Goal: Task Accomplishment & Management: Manage account settings

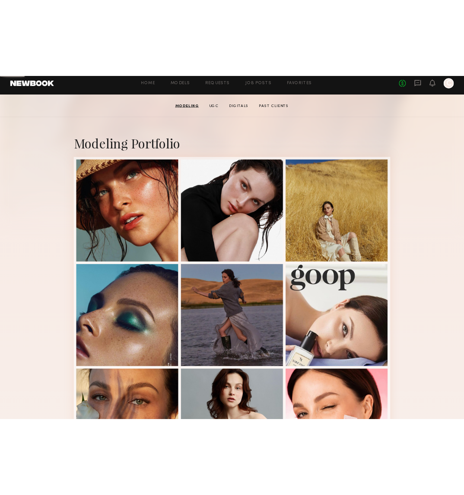
scroll to position [137, 0]
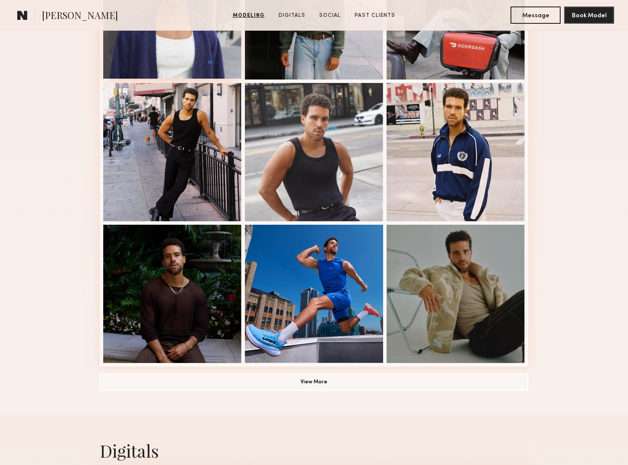
scroll to position [481, 0]
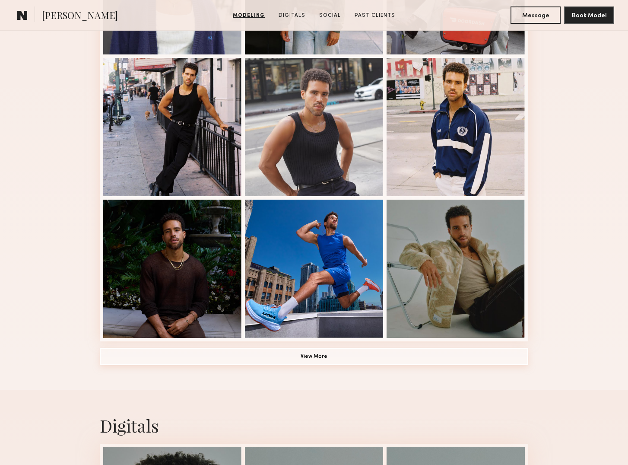
click at [316, 354] on button "View More" at bounding box center [314, 356] width 428 height 17
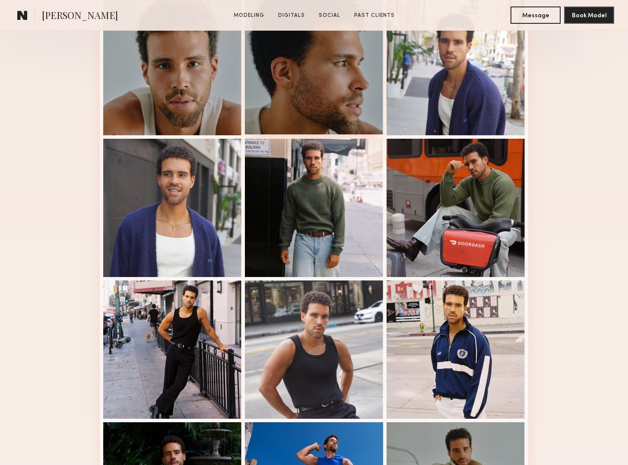
scroll to position [259, 0]
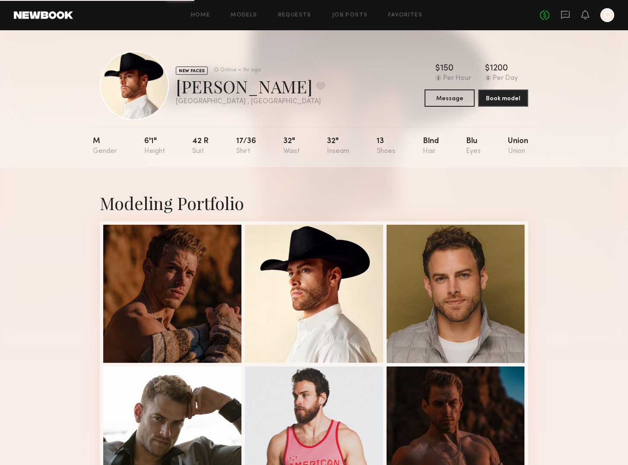
scroll to position [2, 0]
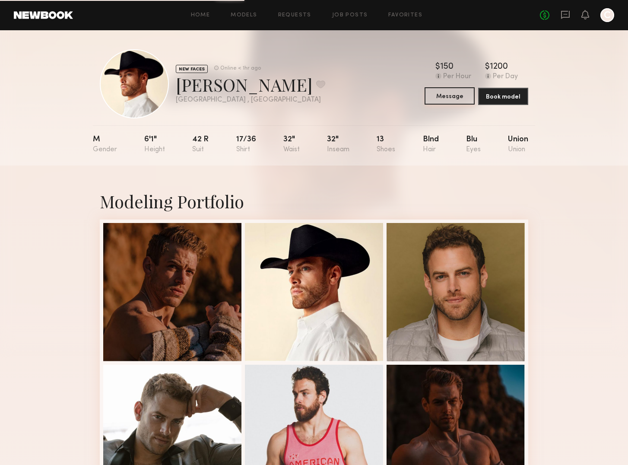
click at [454, 96] on button "Message" at bounding box center [449, 95] width 50 height 17
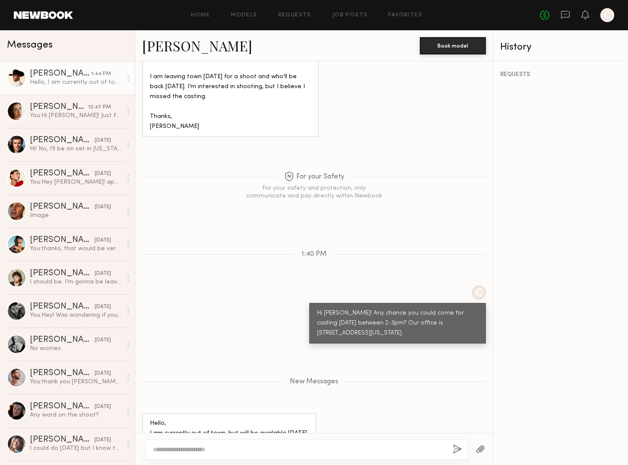
drag, startPoint x: 28, startPoint y: 67, endPoint x: 38, endPoint y: 71, distance: 10.8
click at [28, 67] on link "Eric L. 1:44 PM Hello, I am currently out of town, but will be available Friday…" at bounding box center [67, 77] width 135 height 33
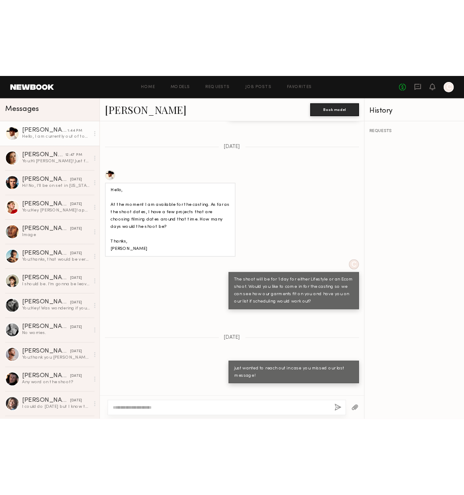
scroll to position [519, 0]
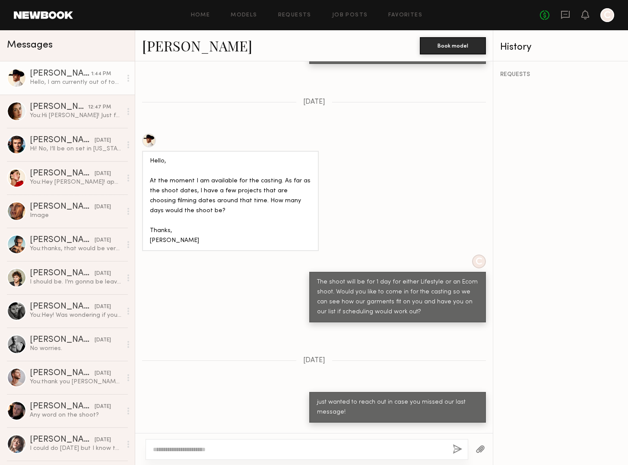
click at [139, 49] on div "Eric L. Book model" at bounding box center [313, 45] width 357 height 31
click at [153, 133] on div at bounding box center [149, 140] width 14 height 14
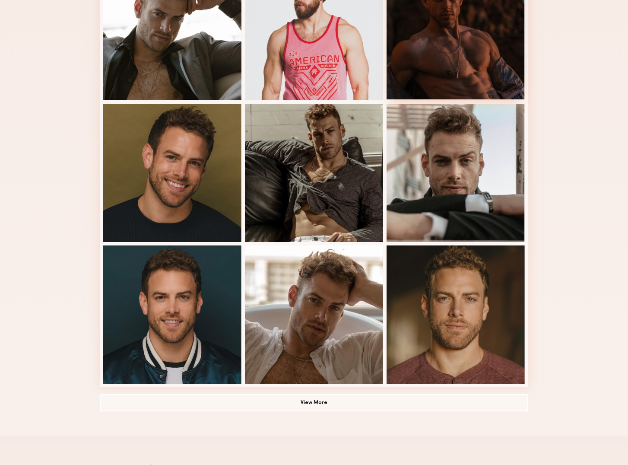
scroll to position [405, 0]
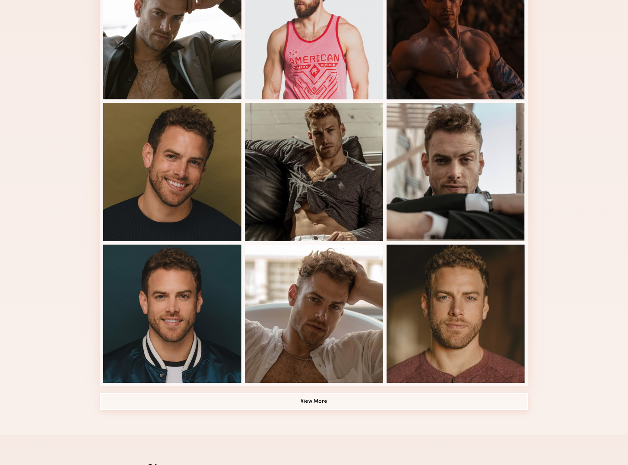
click at [325, 403] on button "View More" at bounding box center [314, 400] width 428 height 17
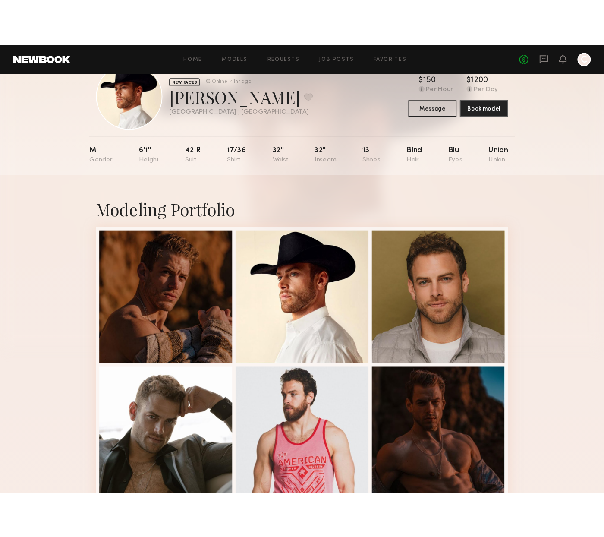
scroll to position [66, 0]
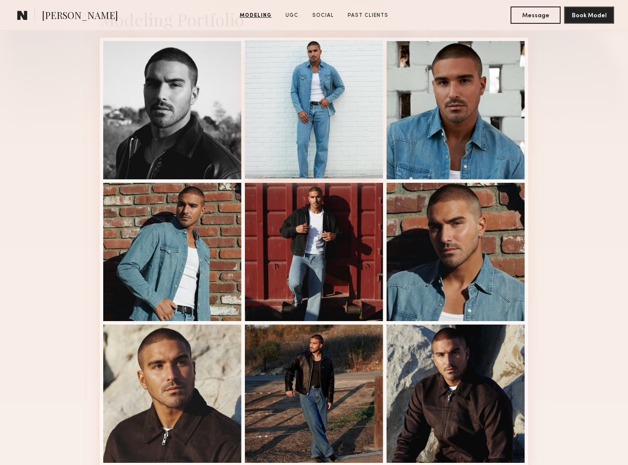
scroll to position [215, 0]
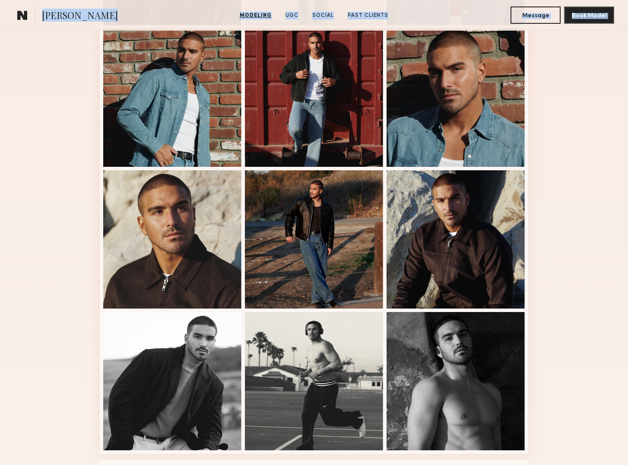
drag, startPoint x: 576, startPoint y: 468, endPoint x: 587, endPoint y: 454, distance: 17.6
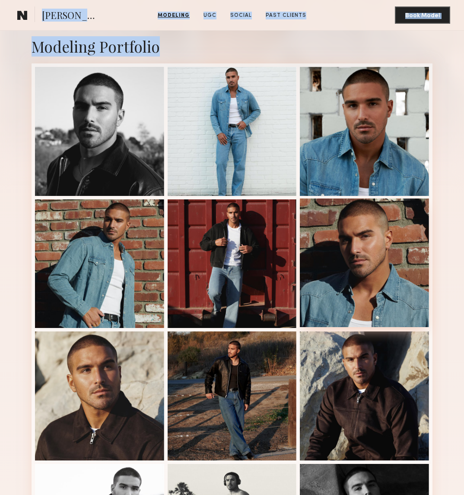
scroll to position [189, 0]
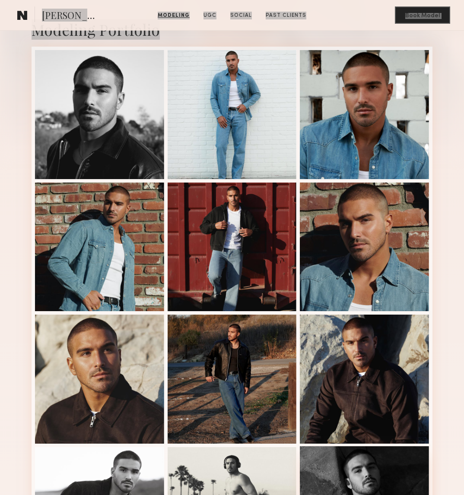
click at [36, 211] on div at bounding box center [99, 247] width 129 height 129
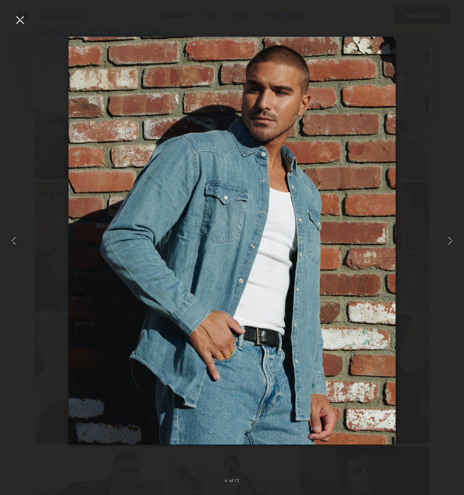
click at [423, 76] on div at bounding box center [232, 241] width 464 height 454
click at [17, 14] on div at bounding box center [20, 20] width 14 height 14
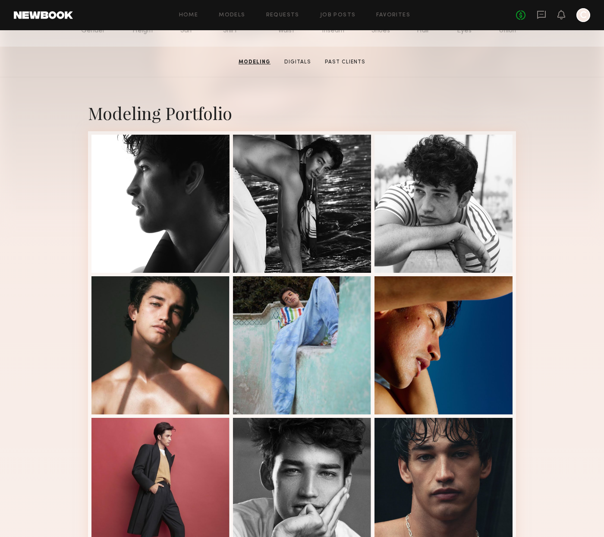
scroll to position [114, 0]
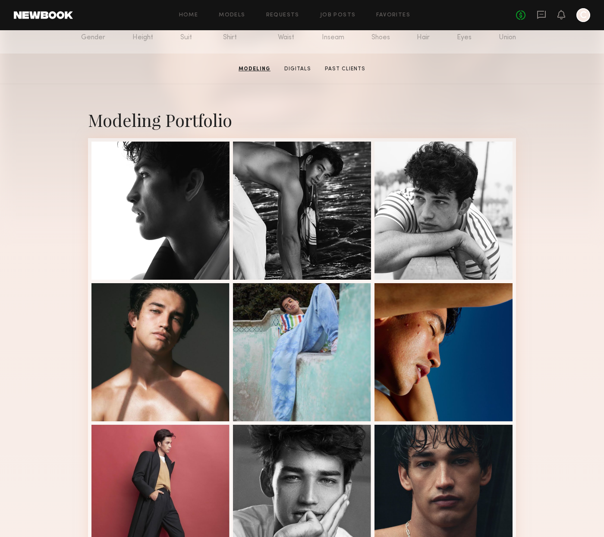
click at [16, 8] on header "Home Models Requests Job Posts Favorites Sign Out No fees up to $5,000 C" at bounding box center [302, 15] width 604 height 30
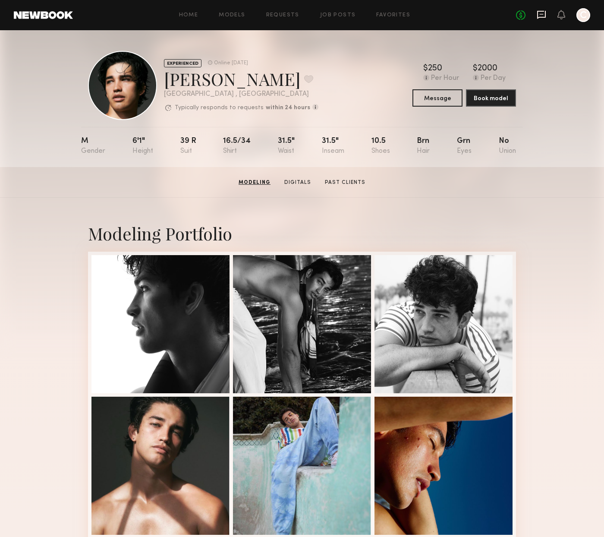
scroll to position [0, 0]
click at [543, 14] on icon at bounding box center [541, 14] width 3 height 1
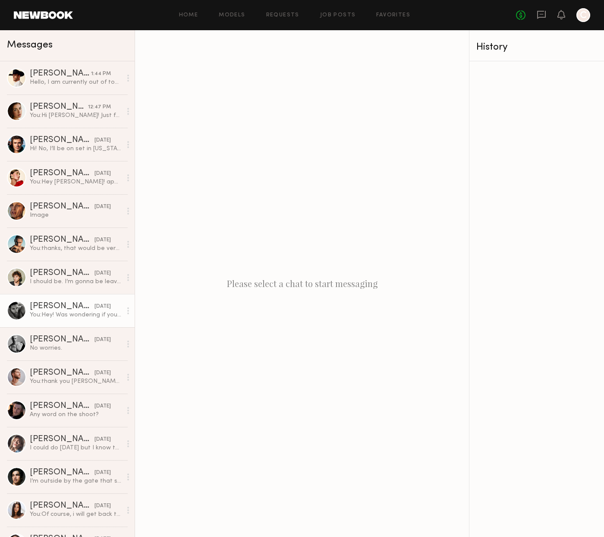
click at [44, 308] on div "[PERSON_NAME]" at bounding box center [62, 306] width 65 height 9
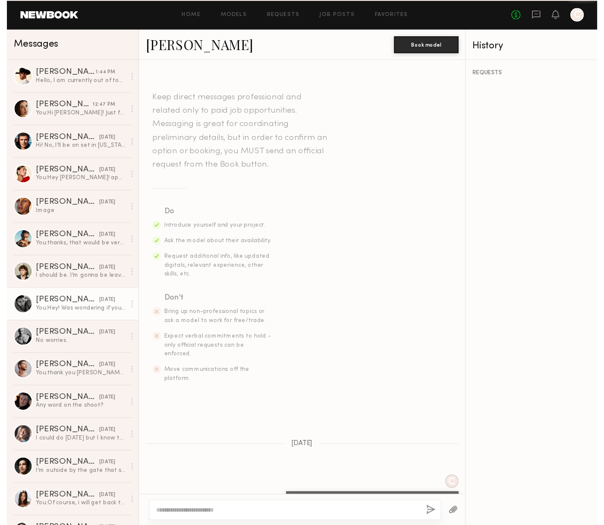
scroll to position [426, 0]
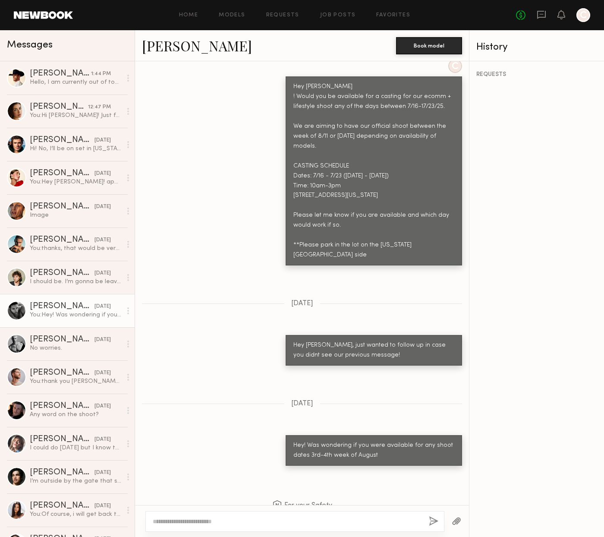
click at [162, 44] on link "[PERSON_NAME]" at bounding box center [197, 45] width 110 height 19
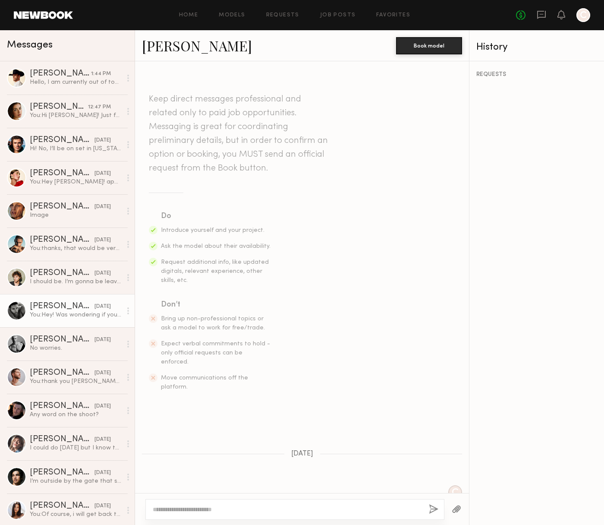
scroll to position [-1, 0]
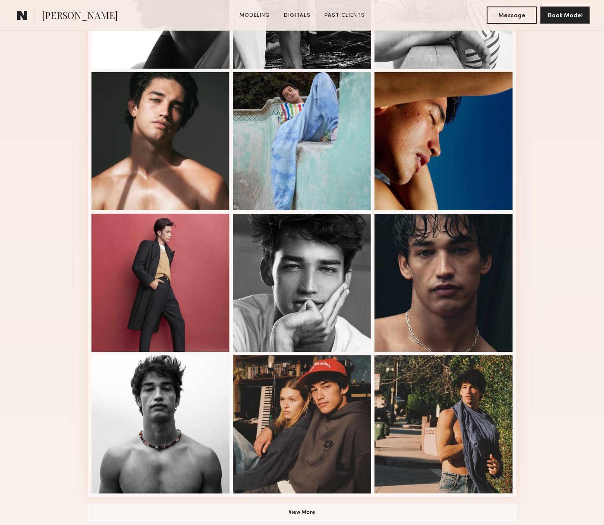
scroll to position [336, 0]
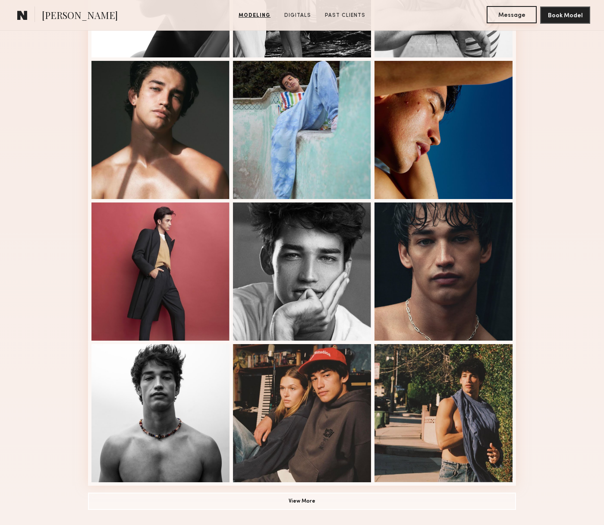
click at [522, 14] on button "Message" at bounding box center [512, 14] width 50 height 17
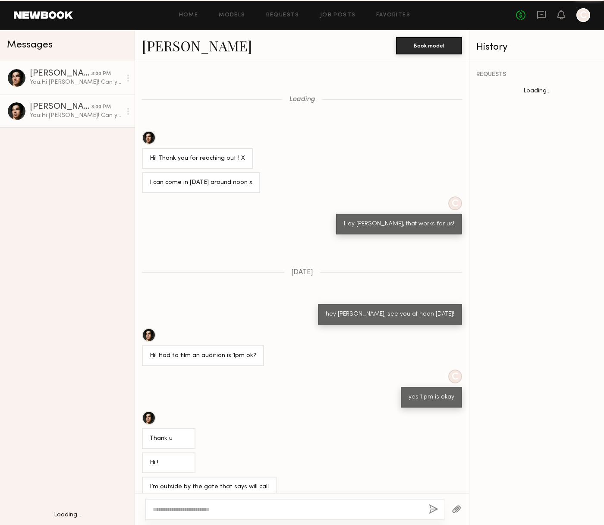
scroll to position [176, 0]
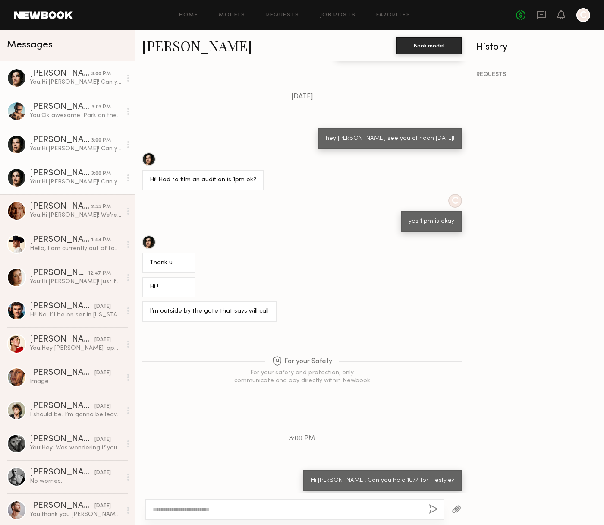
click at [47, 108] on div "[PERSON_NAME]" at bounding box center [61, 107] width 62 height 9
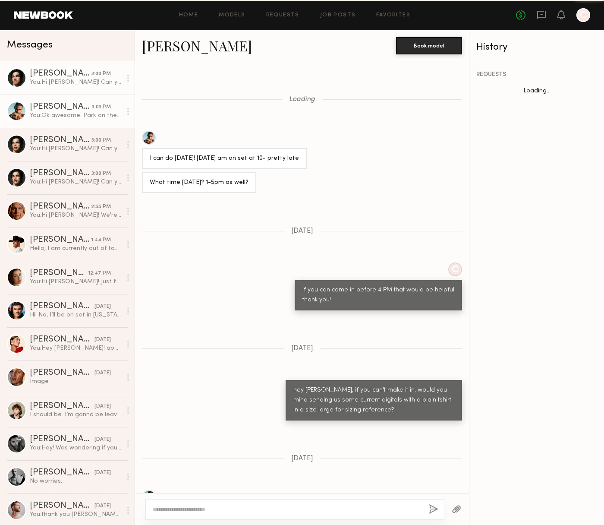
scroll to position [374, 0]
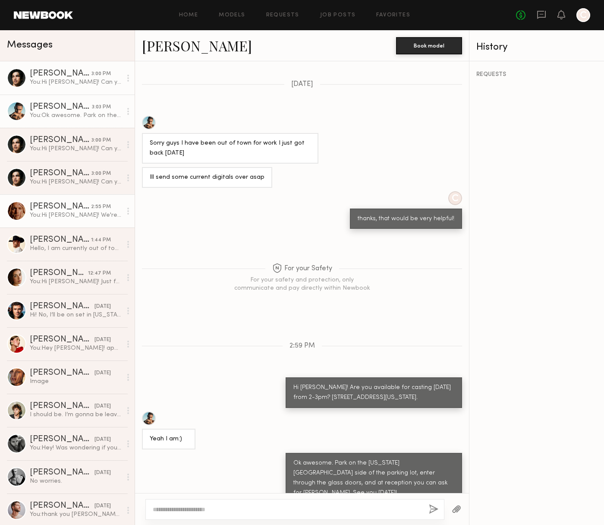
click at [57, 208] on div "[PERSON_NAME]" at bounding box center [60, 206] width 61 height 9
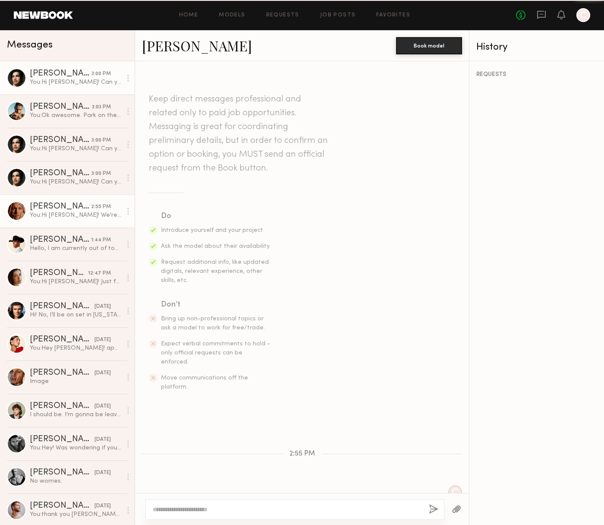
scroll to position [37, 0]
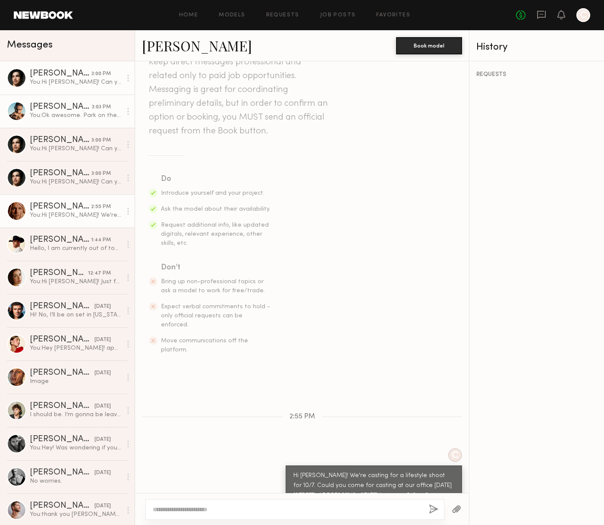
click at [56, 112] on div "You: Ok awesome. Park on the Washington Blvd side of the parking lot, enter thr…" at bounding box center [76, 115] width 92 height 8
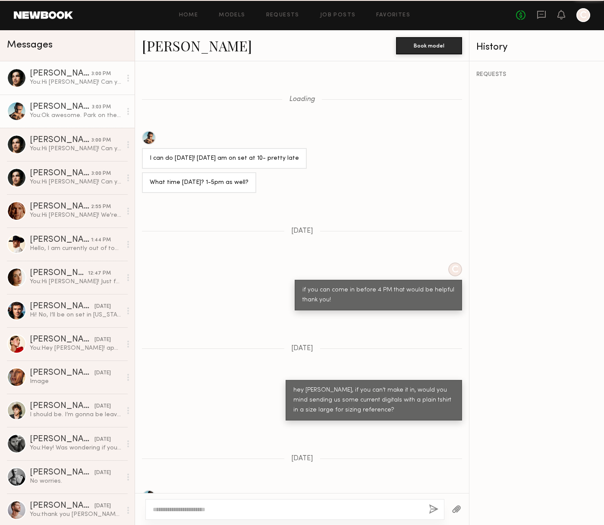
scroll to position [374, 0]
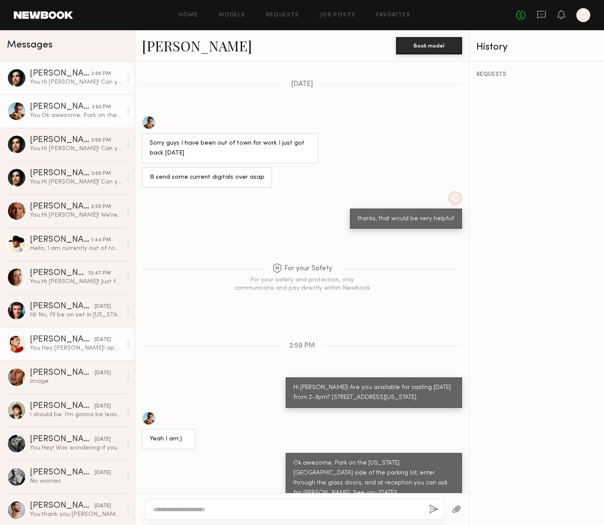
click at [57, 357] on link "Louise M. 08/07/2025 You: Hey Louise! apologies for the delay, we had run into …" at bounding box center [67, 343] width 135 height 33
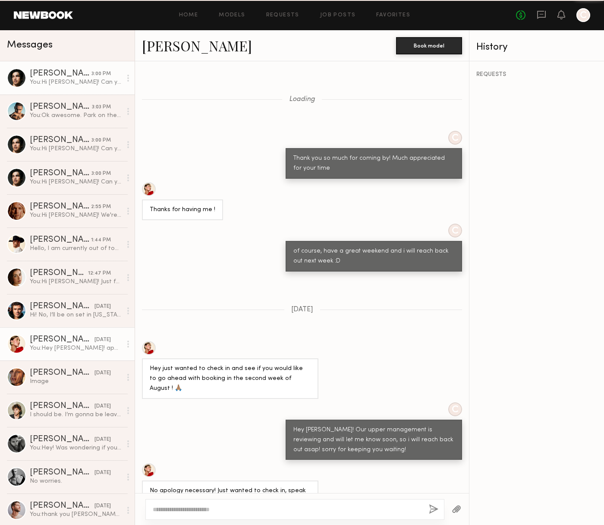
scroll to position [446, 0]
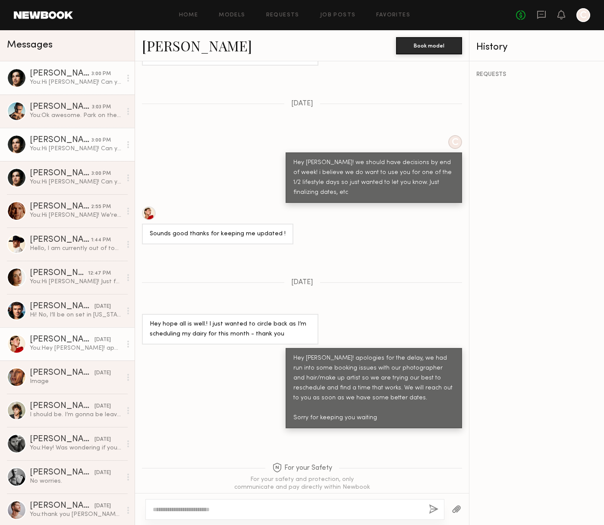
click at [57, 150] on div "You: Hi Jessey! Can you hold 10/7 for lifestyle?" at bounding box center [76, 149] width 92 height 8
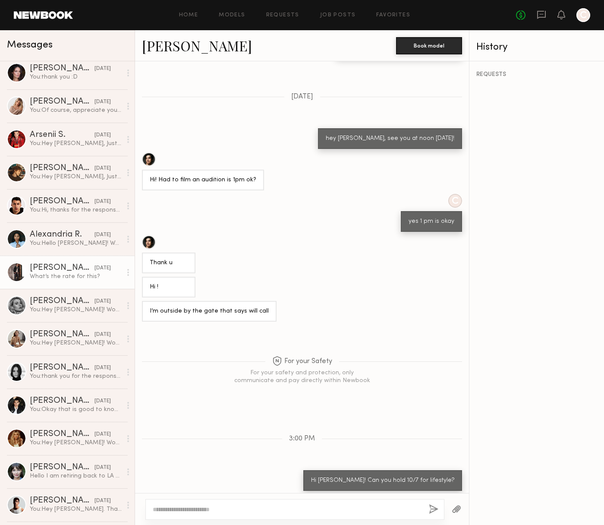
scroll to position [736, 0]
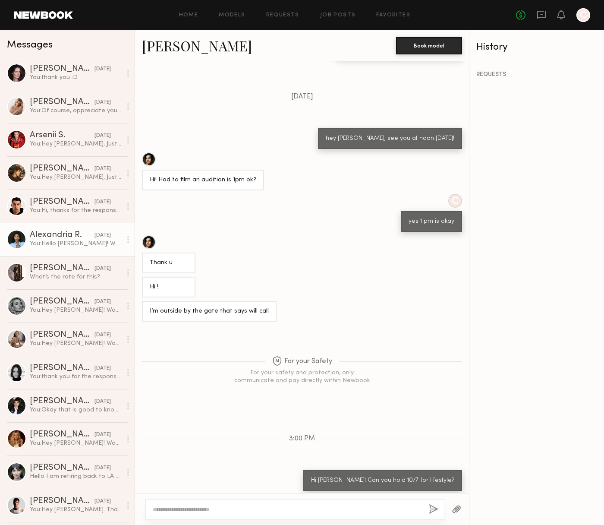
click at [53, 245] on div "You: Hello Alexandria! Would you be available for a casting for our ecomm + lif…" at bounding box center [76, 244] width 92 height 8
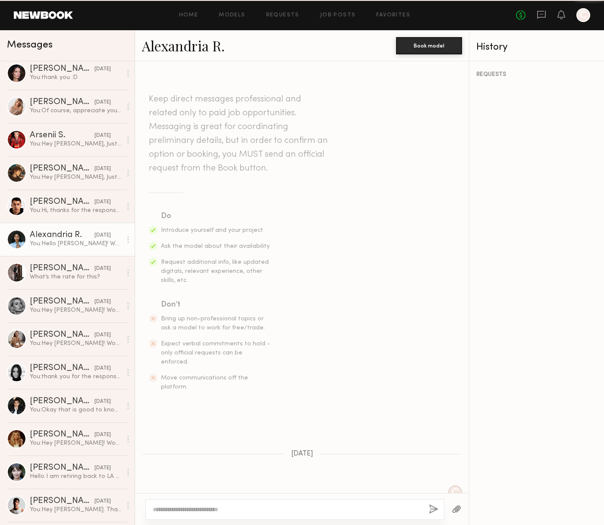
scroll to position [524, 0]
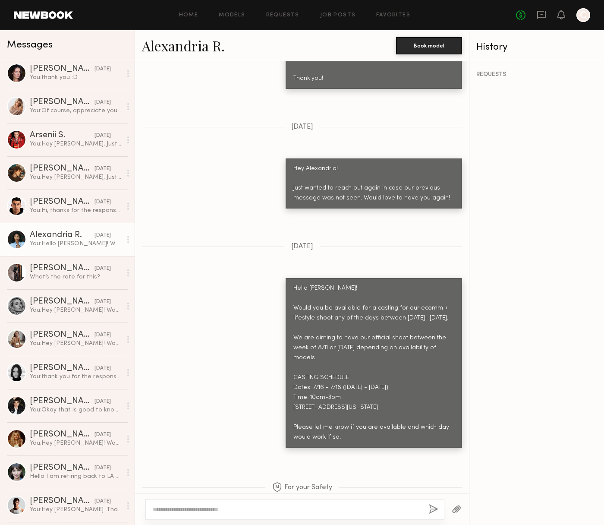
click at [199, 48] on link "Alexandria R." at bounding box center [183, 45] width 83 height 19
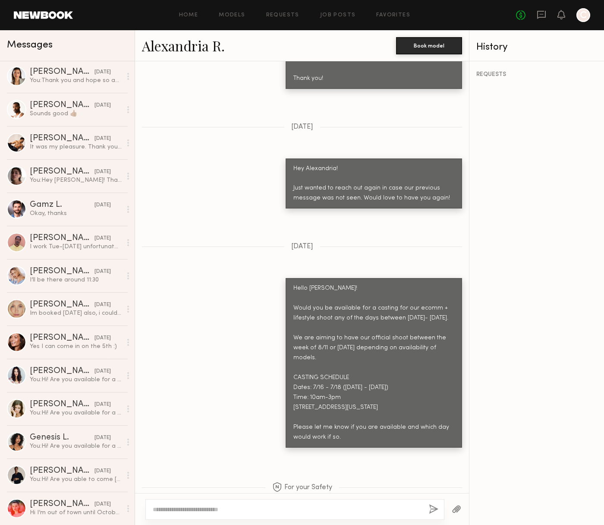
scroll to position [2030, 0]
click at [68, 438] on div "Genesis L." at bounding box center [62, 437] width 65 height 9
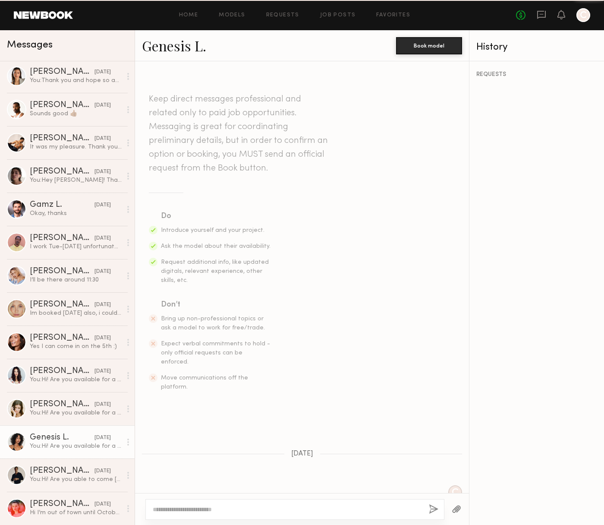
scroll to position [192, 0]
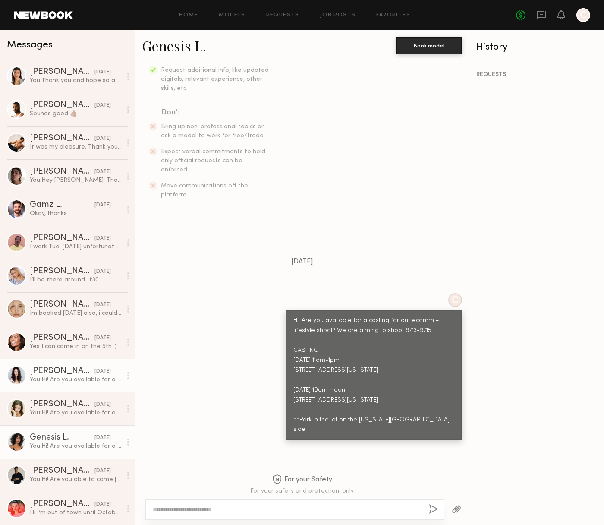
click at [41, 377] on div "You: Hi! Are you available for a casting for our ecomm + lifestyle shoot? We ar…" at bounding box center [76, 380] width 92 height 8
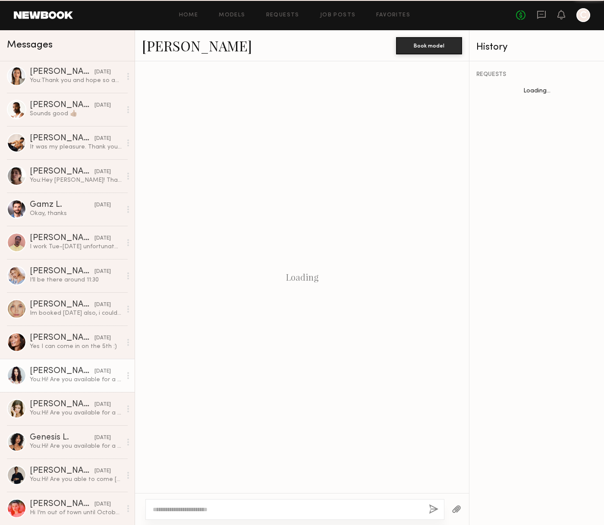
scroll to position [192, 0]
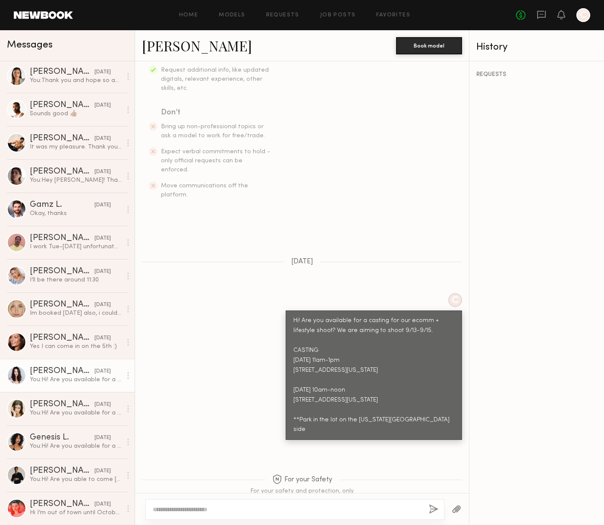
click at [166, 43] on link "Kylee D." at bounding box center [197, 45] width 110 height 19
click at [64, 337] on div "Tia M." at bounding box center [62, 338] width 65 height 9
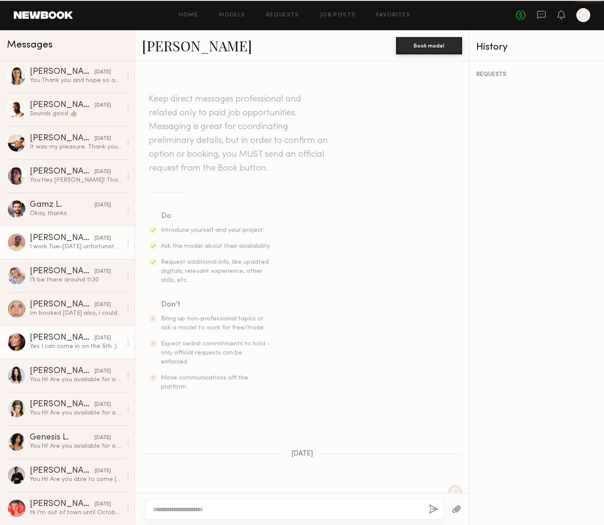
scroll to position [407, 0]
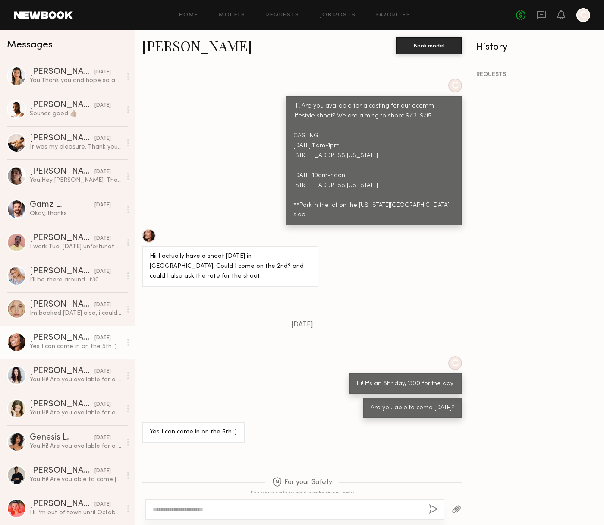
click at [169, 49] on link "Tia M." at bounding box center [197, 45] width 110 height 19
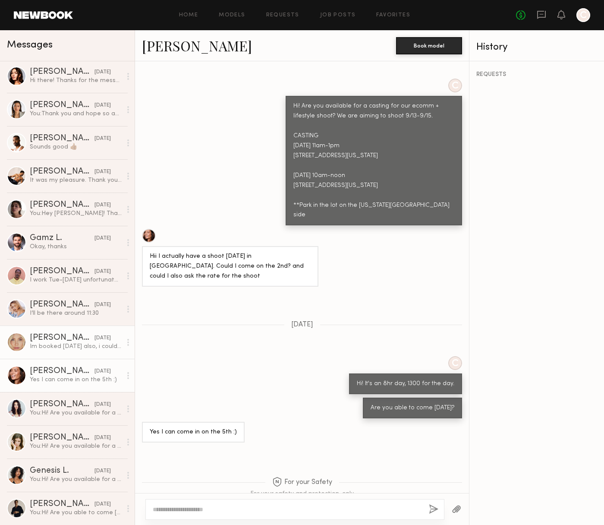
click at [65, 341] on div "Louise B." at bounding box center [62, 338] width 65 height 9
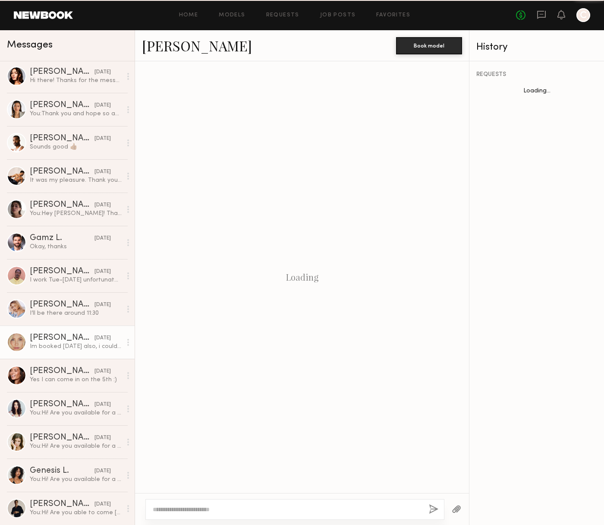
scroll to position [588, 0]
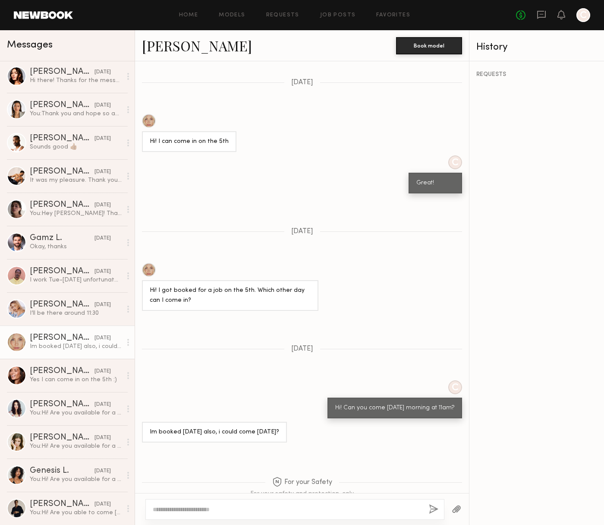
click at [184, 47] on link "Louise B." at bounding box center [197, 45] width 110 height 19
click at [49, 307] on div "Hailey C." at bounding box center [62, 304] width 65 height 9
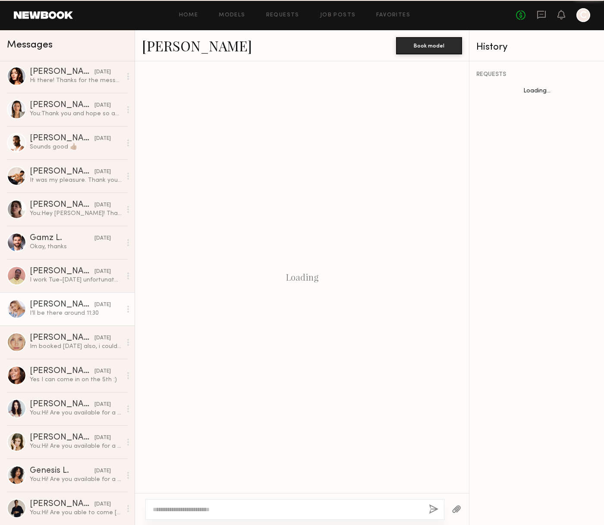
scroll to position [623, 0]
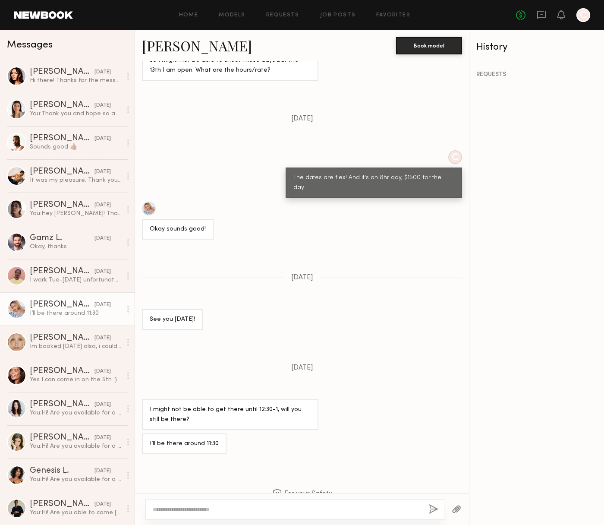
click at [175, 44] on link "Hailey C." at bounding box center [197, 45] width 110 height 19
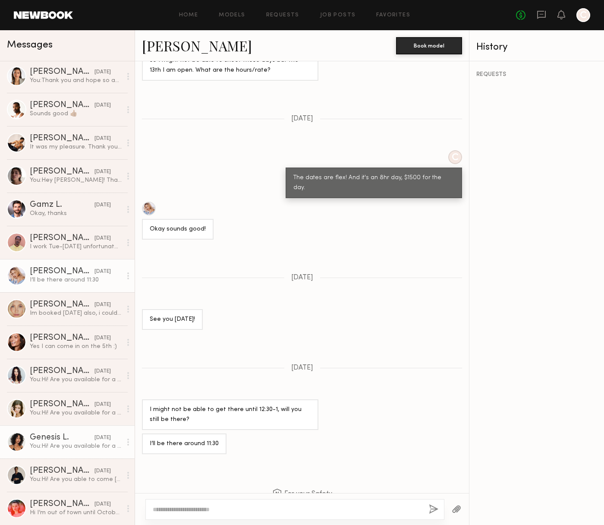
scroll to position [0, 0]
click at [60, 437] on div "Genesis L." at bounding box center [62, 437] width 65 height 9
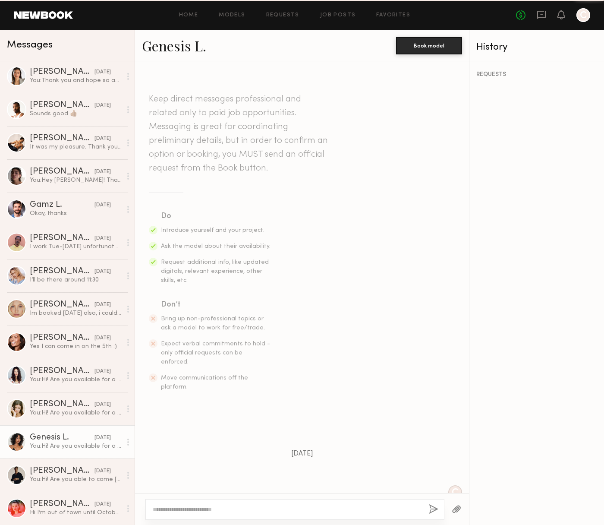
scroll to position [192, 0]
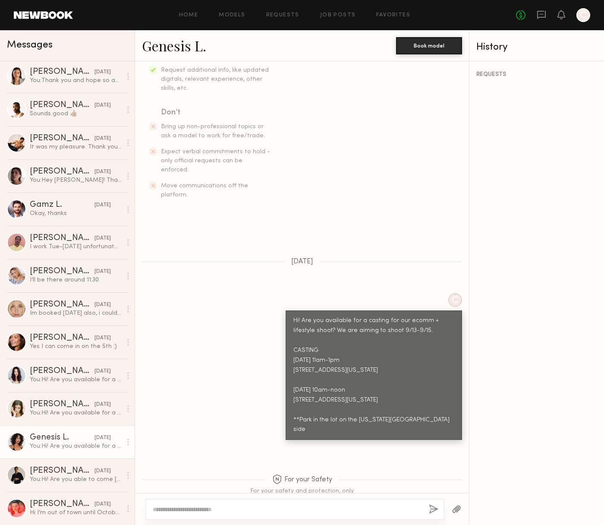
click at [183, 46] on link "Genesis L." at bounding box center [174, 45] width 64 height 19
click at [47, 107] on div "Theon H." at bounding box center [62, 105] width 65 height 9
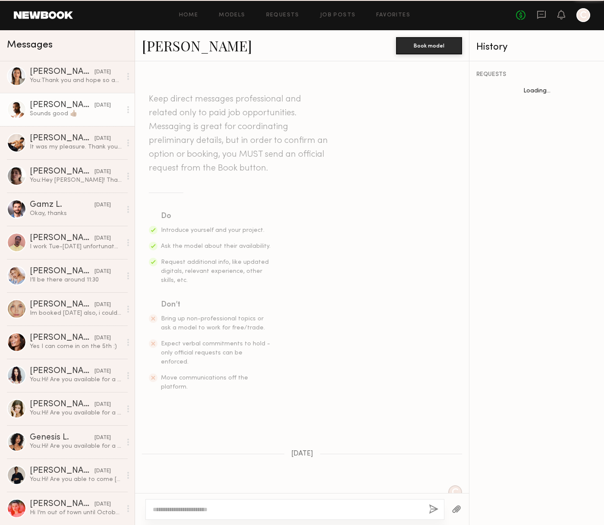
scroll to position [622, 0]
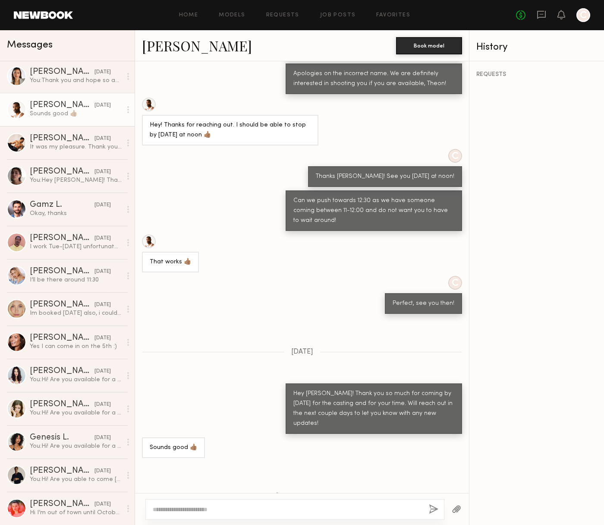
click at [171, 49] on link "Theon H." at bounding box center [197, 45] width 110 height 19
click at [45, 442] on div "Genesis L." at bounding box center [62, 437] width 65 height 9
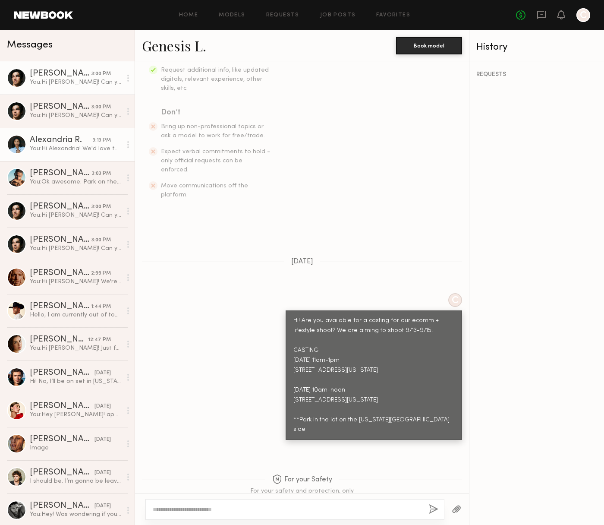
click at [49, 132] on link "Alexandria R. 3:13 PM You: Hi Alexandria! We'd love to see you for casting to p…" at bounding box center [67, 144] width 135 height 33
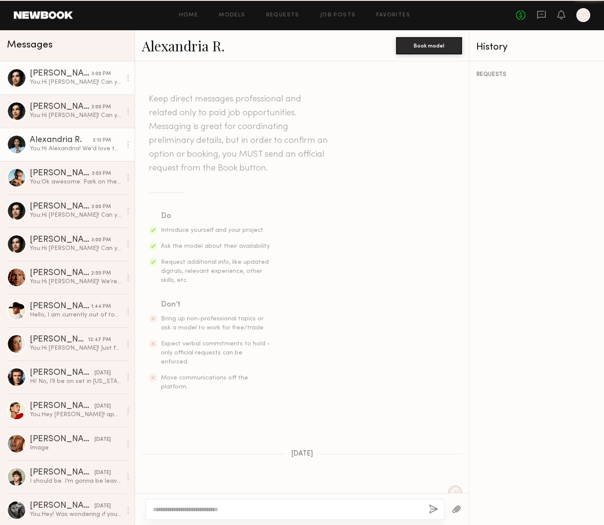
scroll to position [642, 0]
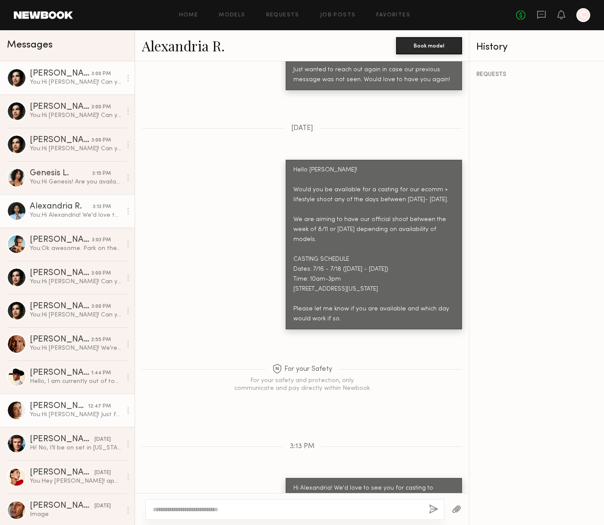
click at [56, 413] on div "You: Hi Jasmine! Just following up. Would you be able to come for casting tomor…" at bounding box center [76, 415] width 92 height 8
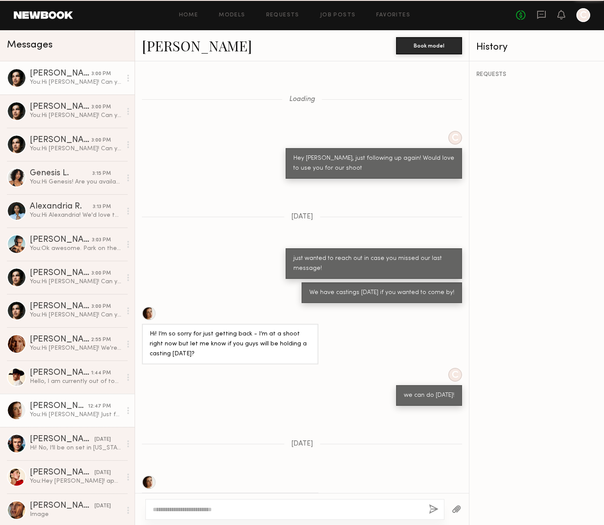
scroll to position [456, 0]
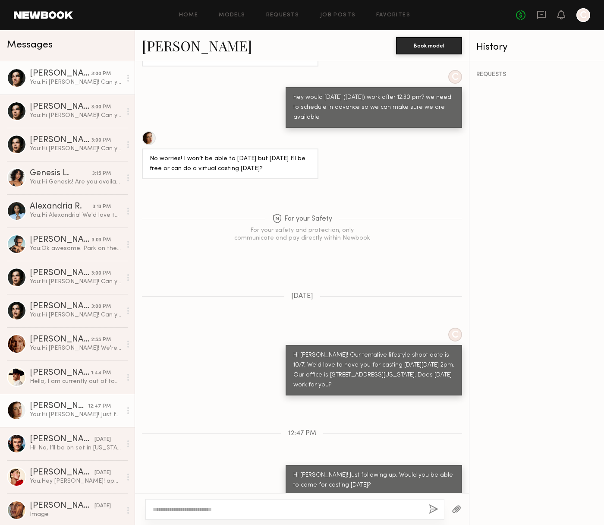
click at [202, 46] on link "[PERSON_NAME]" at bounding box center [197, 45] width 110 height 19
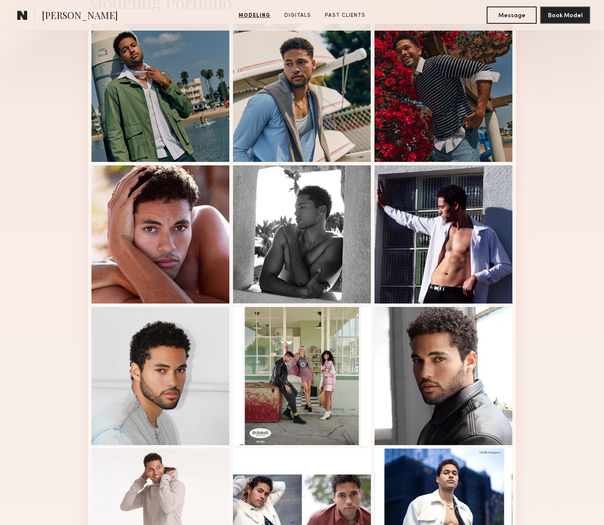
scroll to position [230, 0]
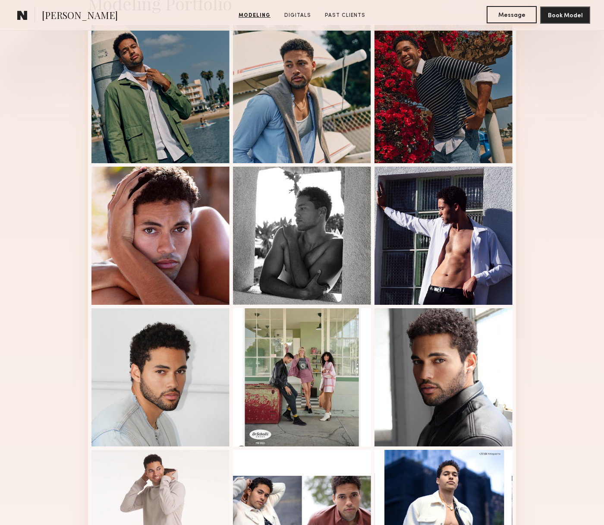
click at [507, 13] on button "Message" at bounding box center [512, 14] width 50 height 17
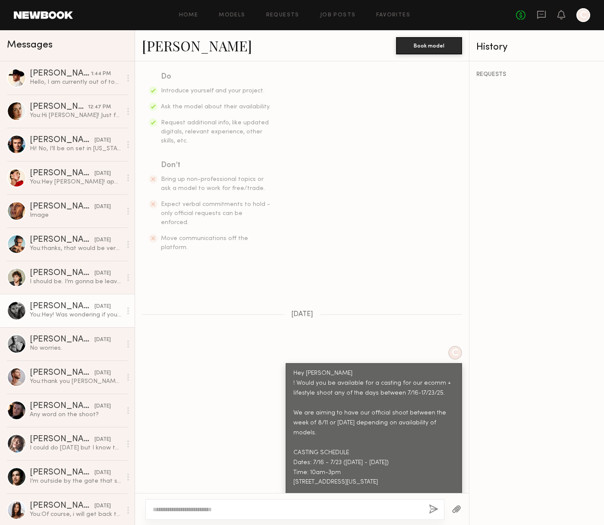
scroll to position [138, 0]
click at [54, 410] on div "[PERSON_NAME]" at bounding box center [62, 406] width 65 height 9
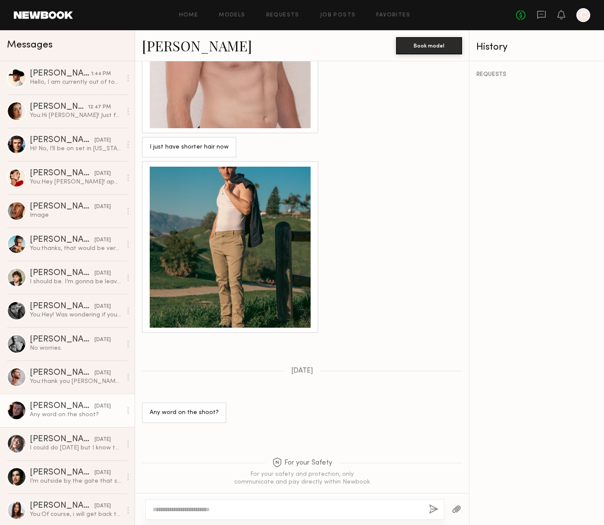
click at [174, 47] on link "[PERSON_NAME]" at bounding box center [197, 45] width 110 height 19
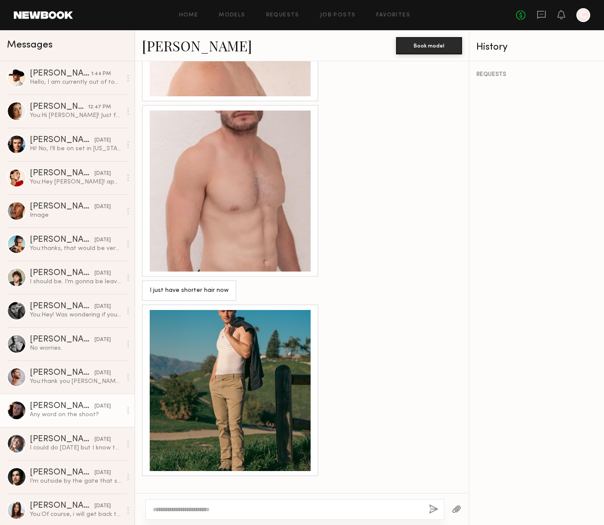
scroll to position [627, 0]
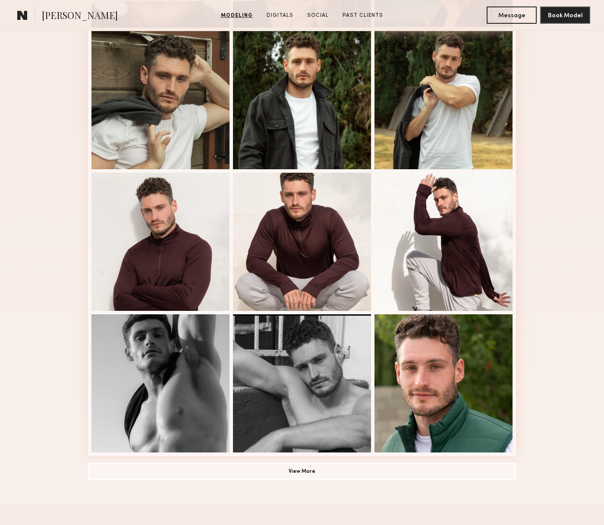
scroll to position [364, 0]
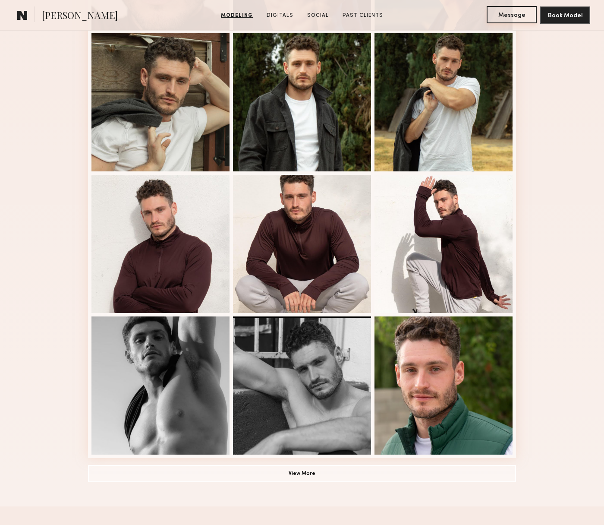
click at [500, 18] on button "Message" at bounding box center [512, 14] width 50 height 17
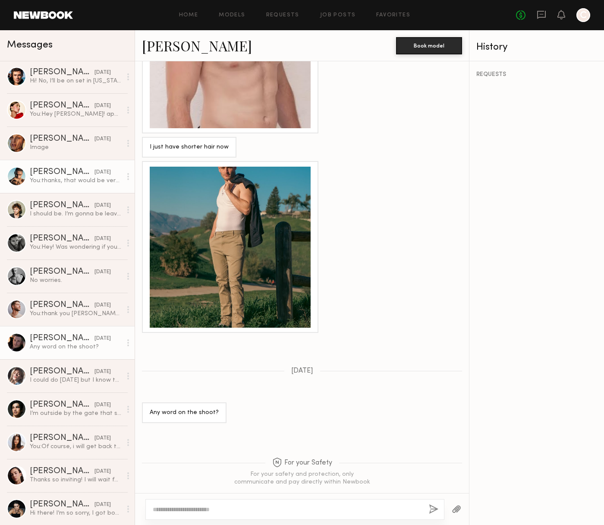
scroll to position [100, 0]
click at [68, 177] on div "You: thanks, that would be very helpful!" at bounding box center [76, 181] width 92 height 8
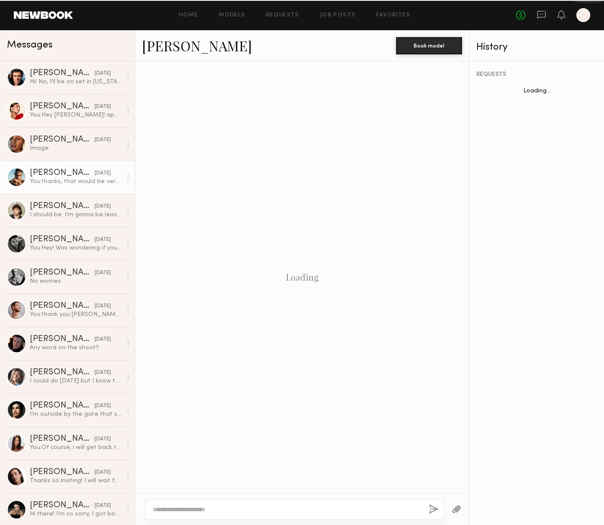
scroll to position [374, 0]
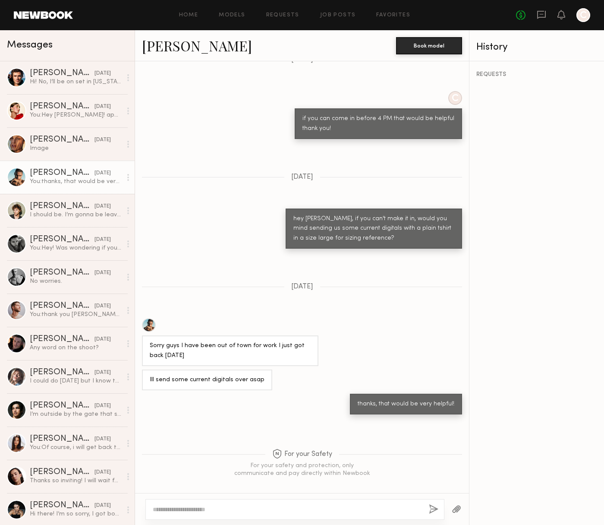
click at [167, 47] on link "Ryan K." at bounding box center [197, 45] width 110 height 19
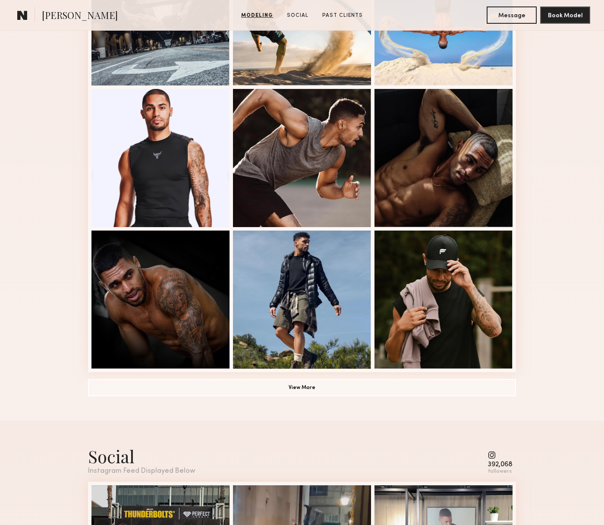
scroll to position [450, 0]
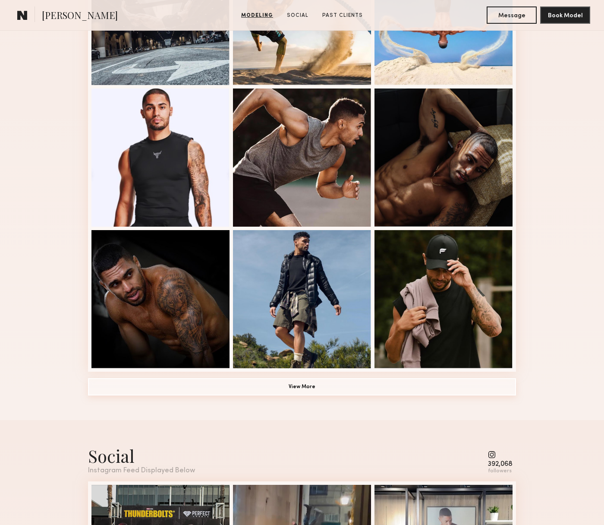
click at [324, 390] on button "View More" at bounding box center [302, 386] width 428 height 17
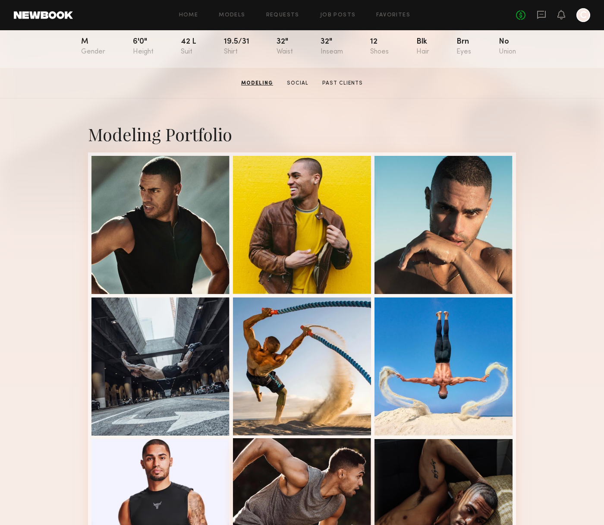
scroll to position [98, 0]
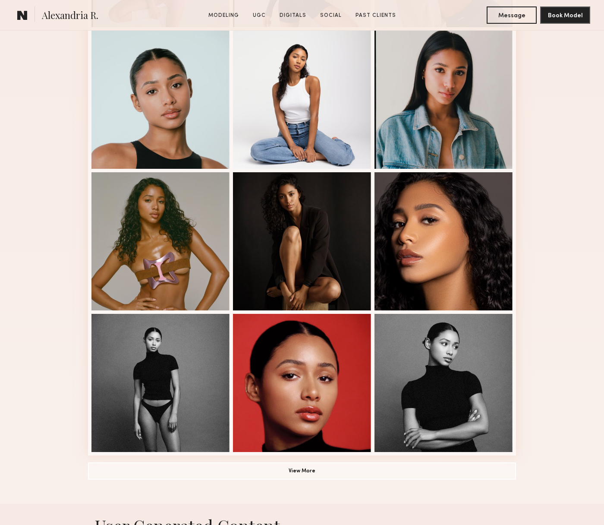
scroll to position [367, 0]
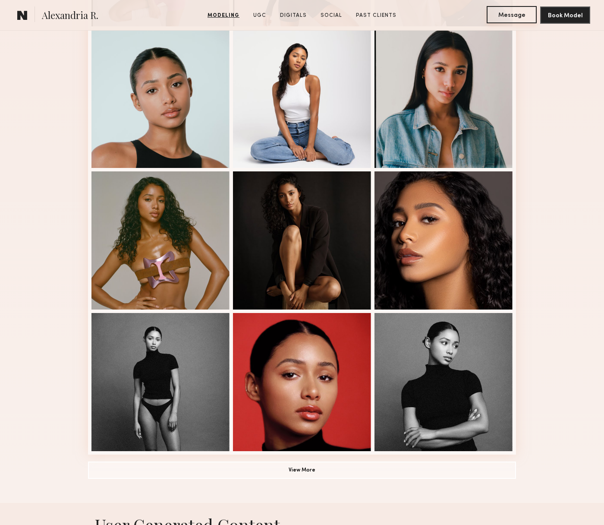
click at [511, 14] on button "Message" at bounding box center [512, 14] width 50 height 17
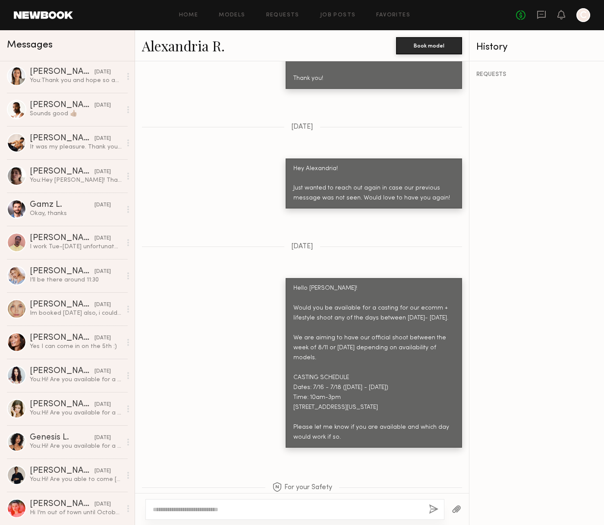
scroll to position [1996, 0]
click at [58, 435] on div "Genesis L." at bounding box center [62, 437] width 65 height 9
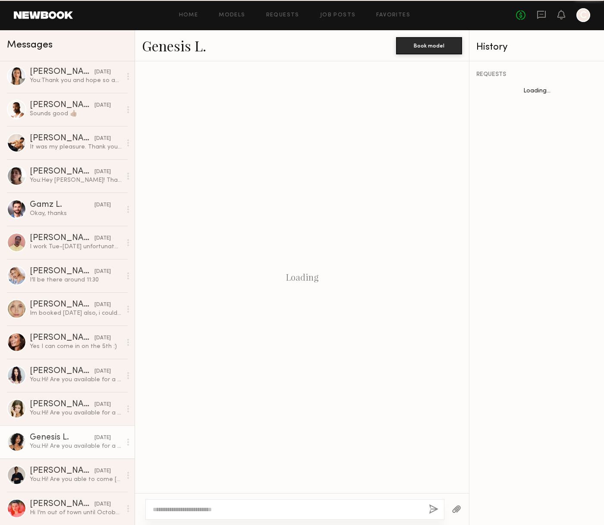
scroll to position [192, 0]
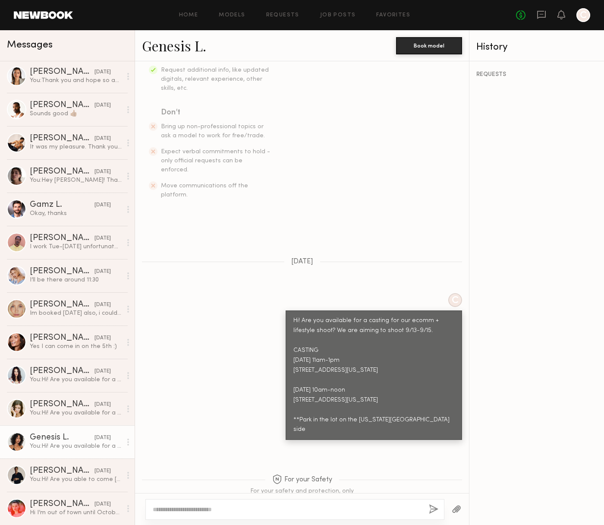
click at [188, 47] on link "Genesis L." at bounding box center [174, 45] width 64 height 19
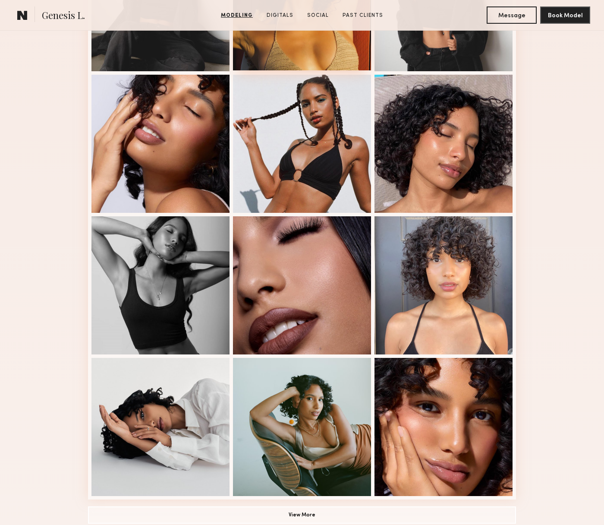
scroll to position [328, 0]
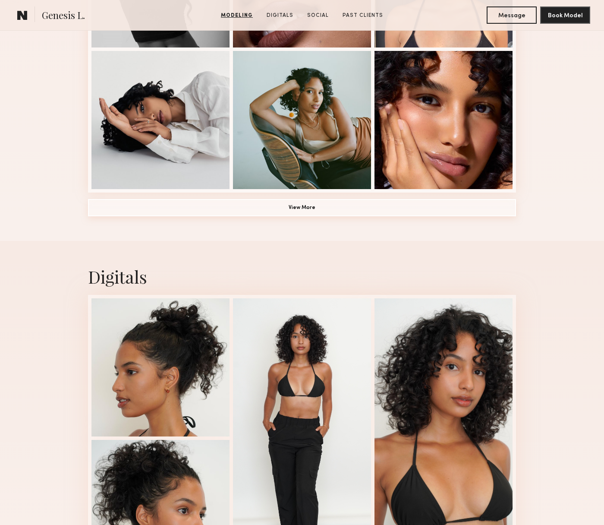
scroll to position [630, 0]
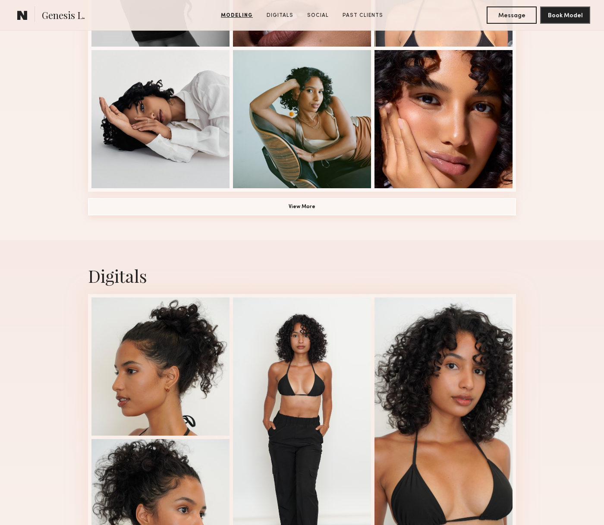
click at [329, 206] on button "View More" at bounding box center [302, 206] width 428 height 17
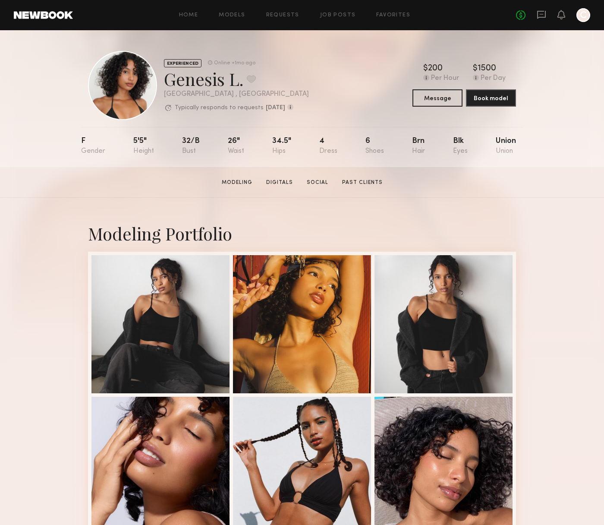
scroll to position [0, 0]
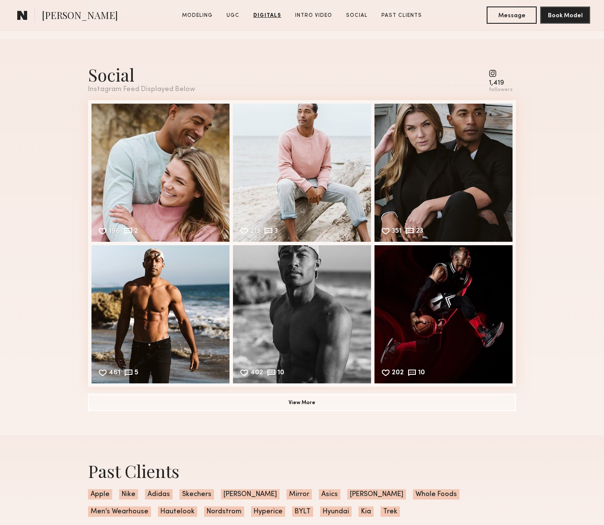
scroll to position [1766, 0]
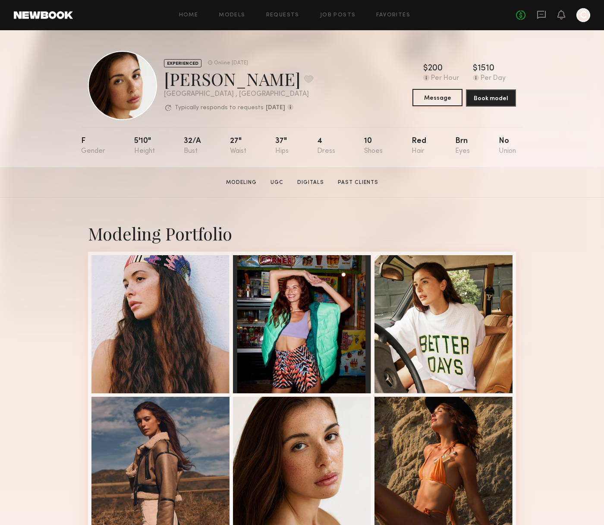
click at [424, 94] on button "Message" at bounding box center [438, 97] width 50 height 17
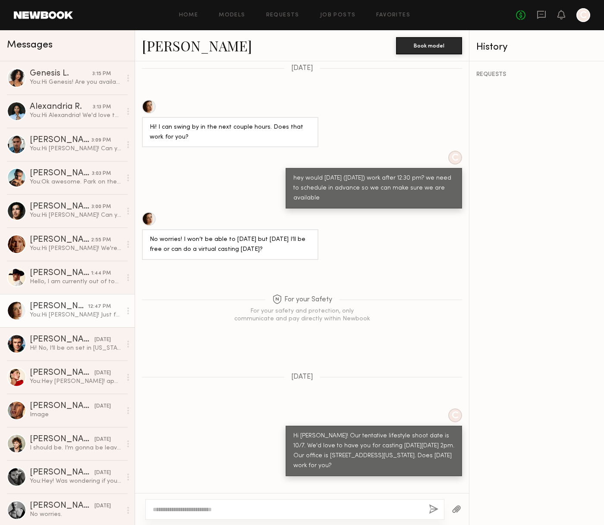
scroll to position [343, 0]
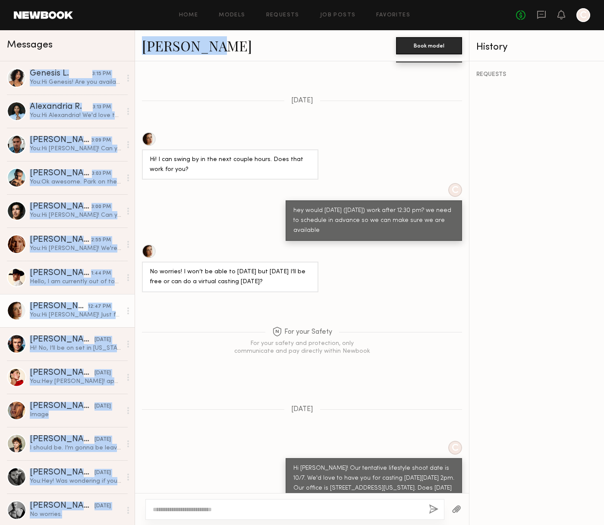
drag, startPoint x: 220, startPoint y: 47, endPoint x: 132, endPoint y: 48, distance: 87.7
click at [132, 48] on div "Messages Genesis L. 3:15 PM You: Hi Genesis! Are you available for casting [DAT…" at bounding box center [302, 277] width 604 height 495
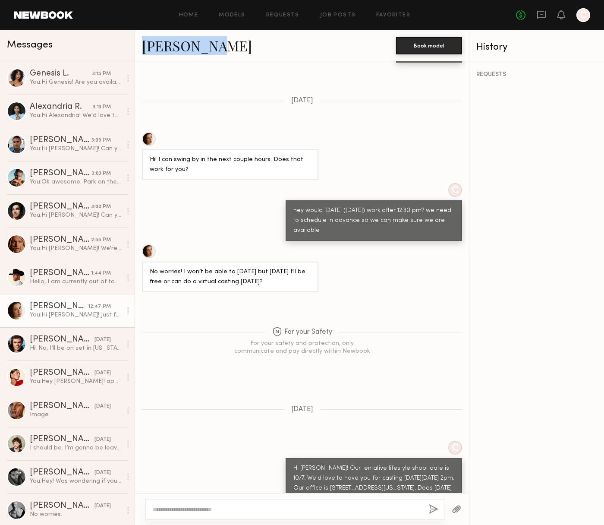
drag, startPoint x: 224, startPoint y: 45, endPoint x: 142, endPoint y: 51, distance: 82.2
click at [142, 51] on div "[PERSON_NAME] Book model" at bounding box center [302, 45] width 334 height 31
copy link "[PERSON_NAME]"
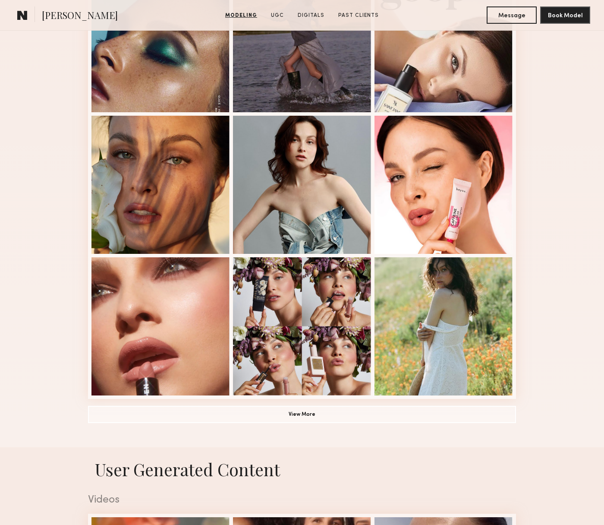
scroll to position [423, 0]
click at [335, 413] on button "View More" at bounding box center [302, 413] width 428 height 17
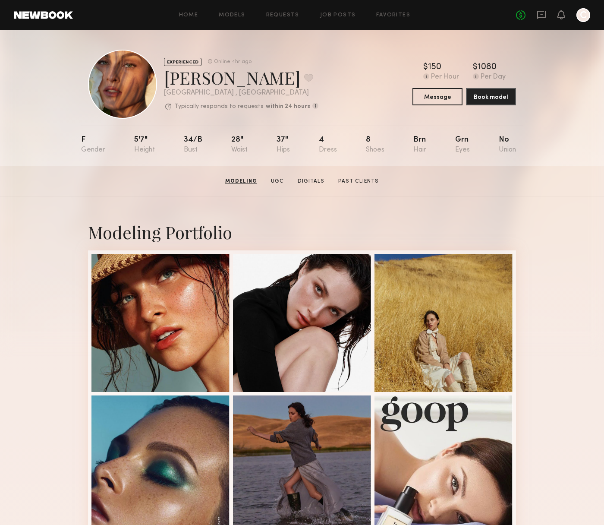
scroll to position [0, 0]
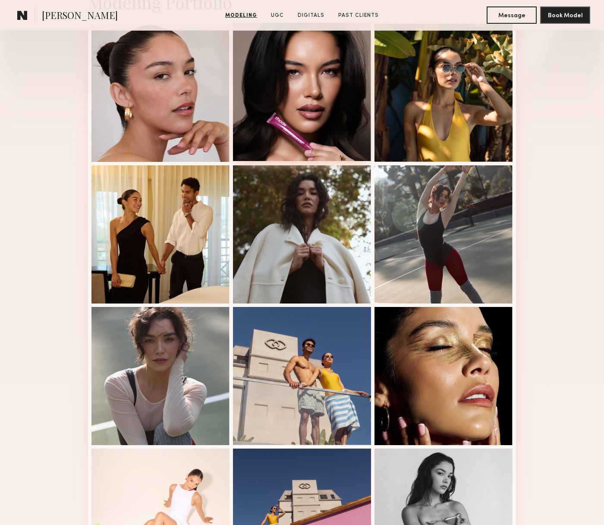
scroll to position [223, 0]
